Goal: Task Accomplishment & Management: Use online tool/utility

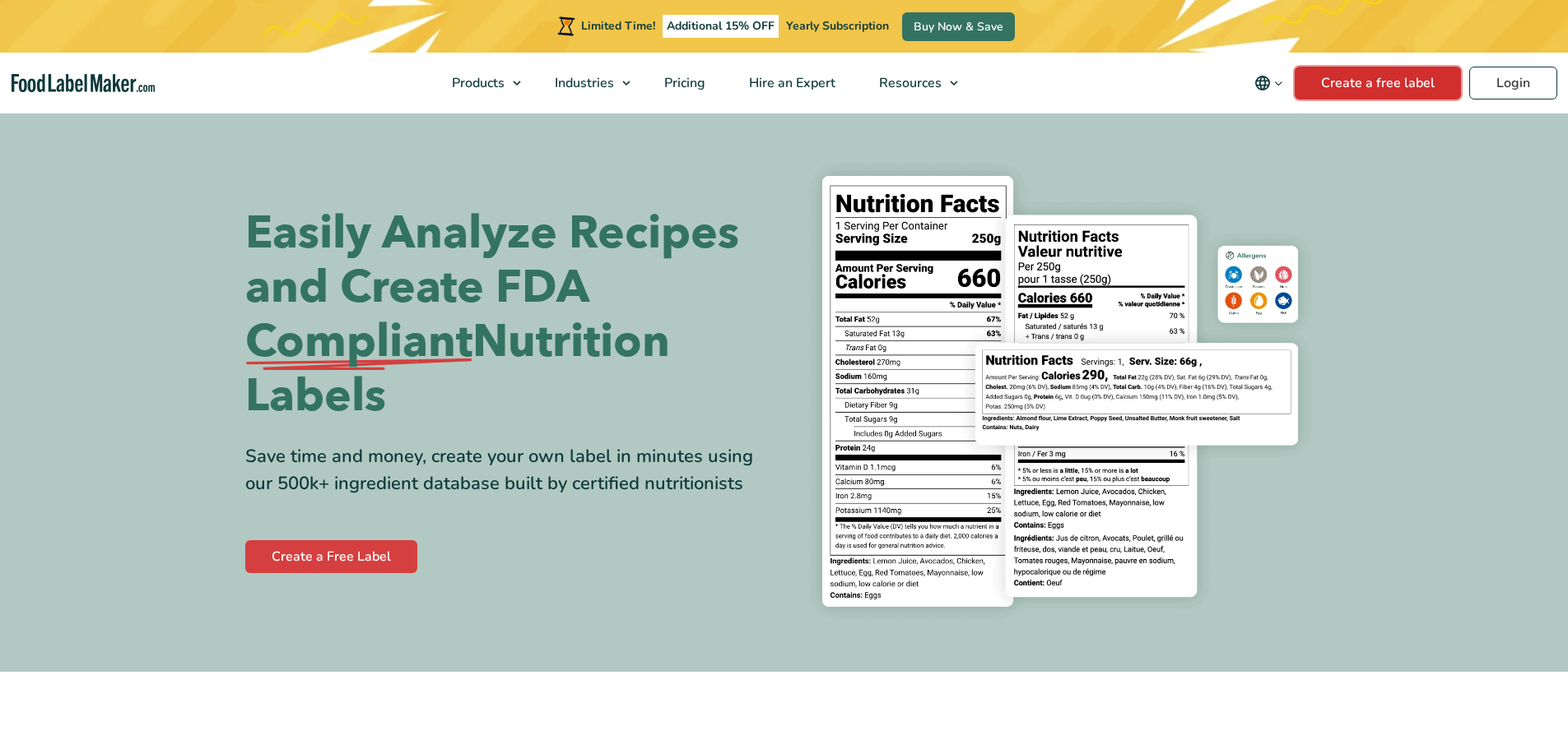
drag, startPoint x: 1368, startPoint y: 80, endPoint x: 1361, endPoint y: 89, distance: 11.4
click at [1368, 80] on link "Create a free label" at bounding box center [1378, 83] width 166 height 33
click at [1515, 83] on link "Login" at bounding box center [1513, 83] width 88 height 33
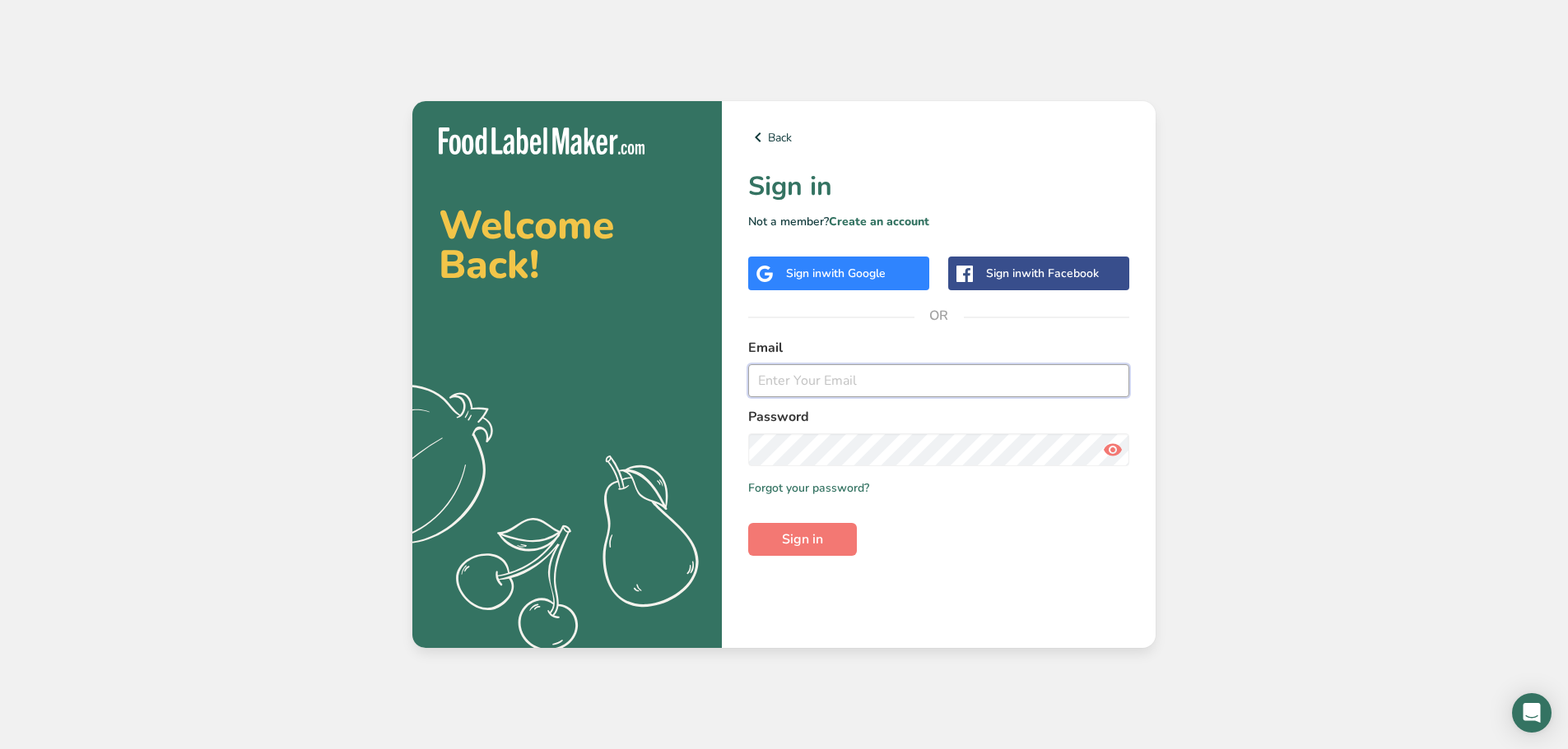
click at [766, 393] on input "email" at bounding box center [939, 381] width 381 height 33
type input "dobrina@kheopsinternational.ca"
click at [748, 523] on button "Sign in" at bounding box center [803, 540] width 109 height 33
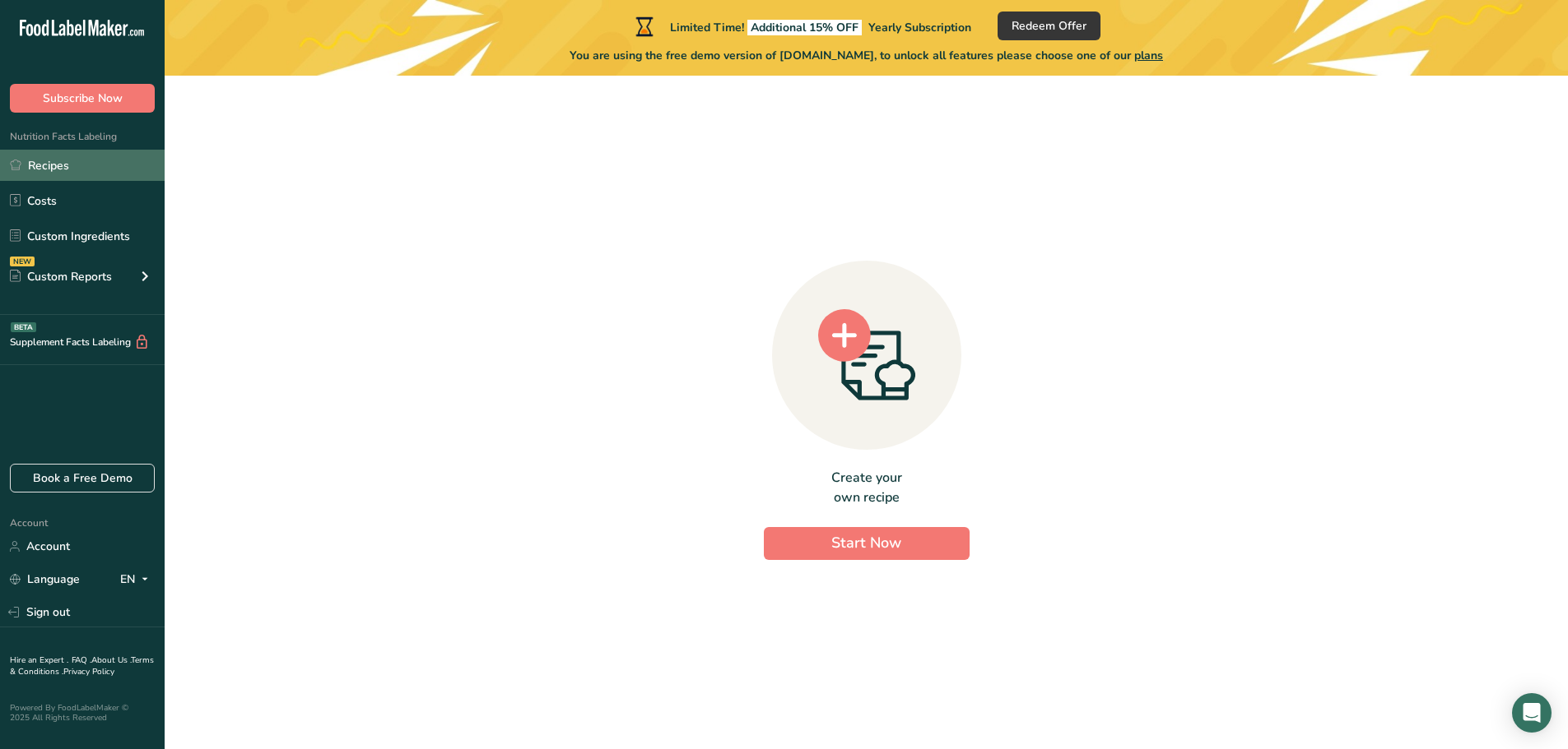
click at [20, 168] on icon at bounding box center [16, 164] width 11 height 12
